Goal: Information Seeking & Learning: Find specific fact

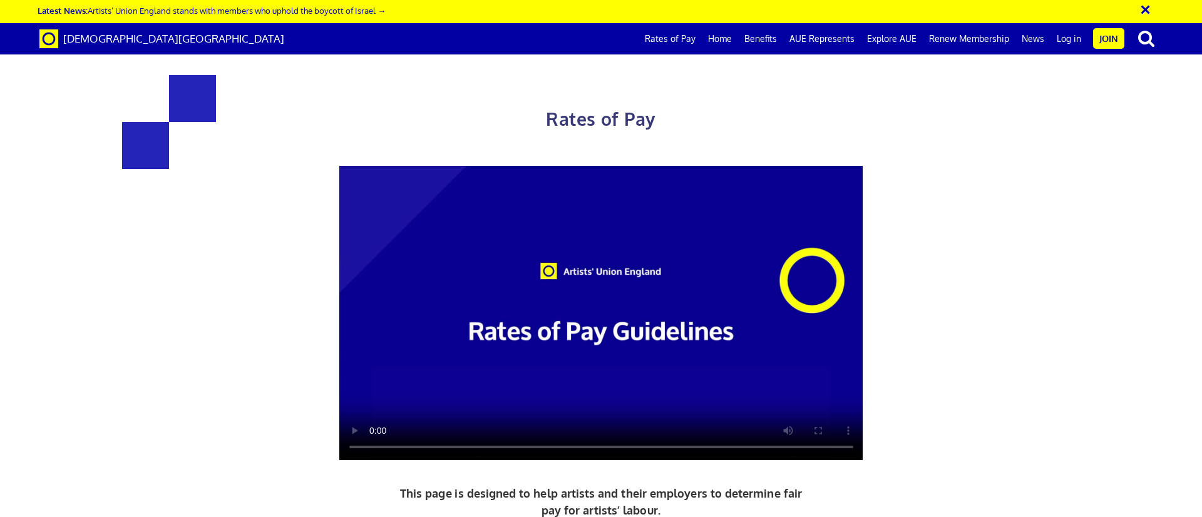
scroll to position [436, 0]
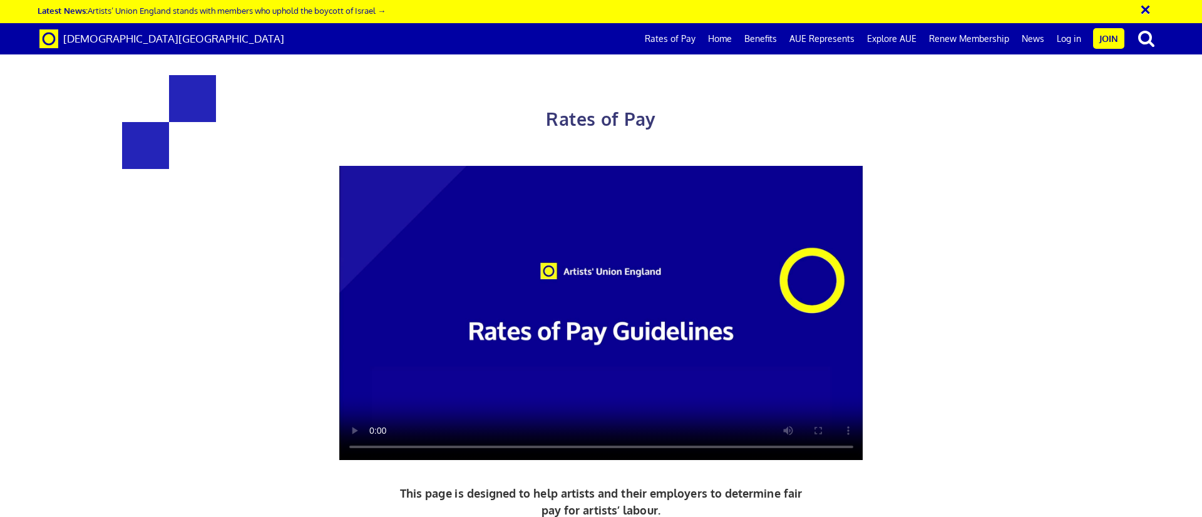
drag, startPoint x: 718, startPoint y: 160, endPoint x: 785, endPoint y: 162, distance: 67.7
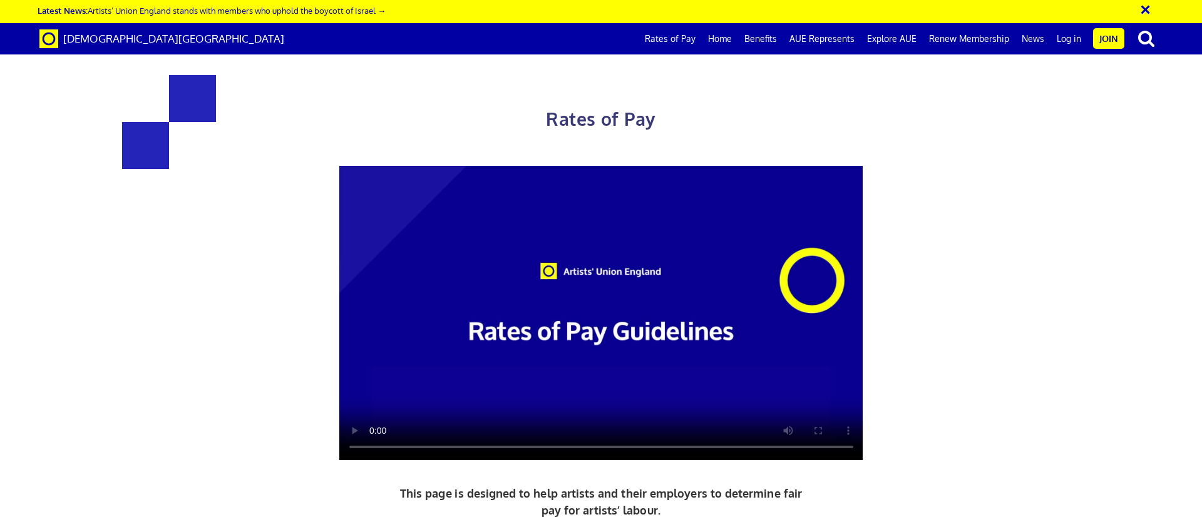
scroll to position [472, 0]
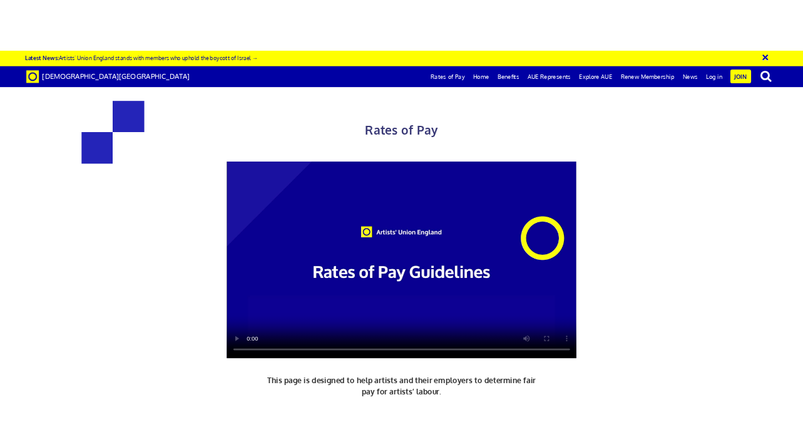
scroll to position [0, 0]
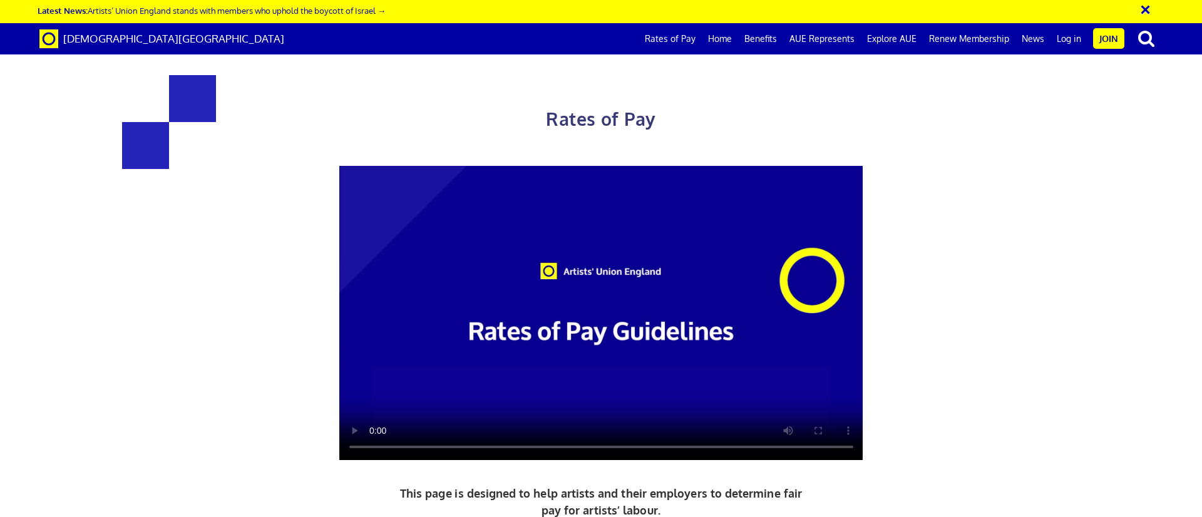
click at [106, 256] on div "Rates of Pay This page is designed to help artists and their employers to deter…" at bounding box center [601, 361] width 1221 height 696
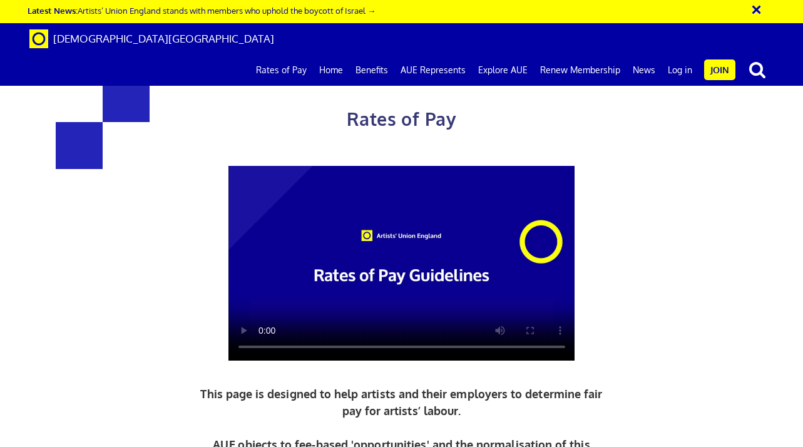
scroll to position [0, 3]
